Goal: Entertainment & Leisure: Consume media (video, audio)

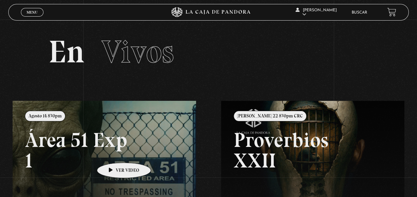
click at [113, 153] on link at bounding box center [221, 199] width 417 height 197
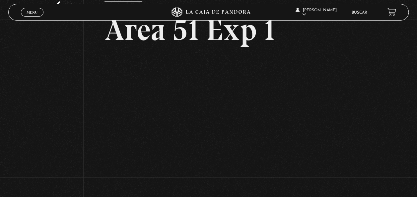
scroll to position [40, 0]
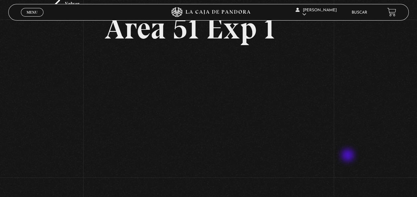
click at [348, 156] on div "Volver Agosto 14 830pm Área 51 Exp 1" at bounding box center [208, 82] width 417 height 204
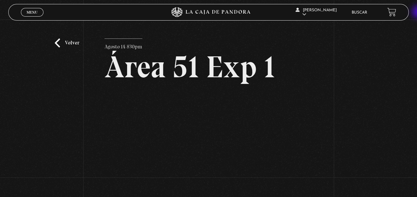
scroll to position [0, 0]
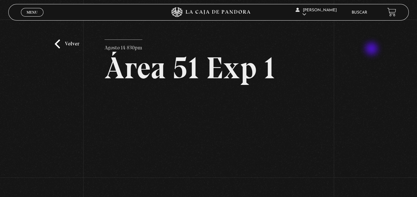
click at [372, 49] on div "Volver Agosto 14 830pm Área 51 Exp 1" at bounding box center [208, 122] width 417 height 204
click at [80, 155] on div "Volver Agosto 14 830pm Área 51 Exp 1" at bounding box center [208, 122] width 417 height 204
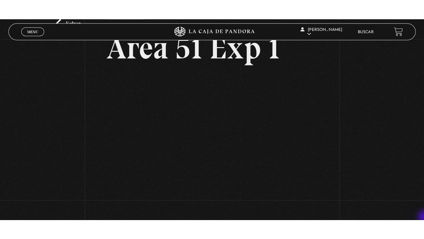
scroll to position [53, 0]
